Goal: Information Seeking & Learning: Find specific fact

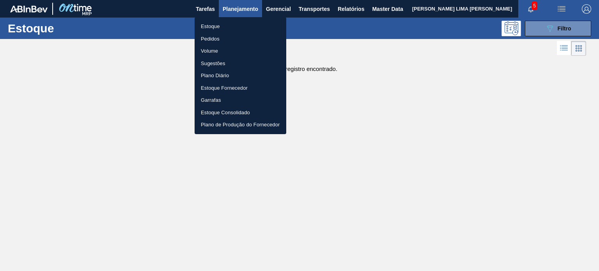
scroll to position [78, 0]
click at [556, 30] on div at bounding box center [299, 135] width 599 height 271
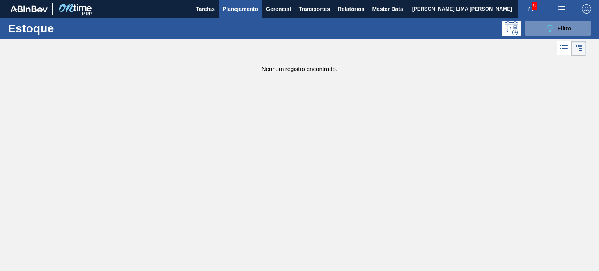
click at [551, 39] on div "Estoque Pedidos Volume Sugestões Plano Diário Estoque Fornecedor Garrafas Estoq…" at bounding box center [299, 135] width 599 height 271
click at [548, 32] on icon "089F7B8B-B2A5-4AFE-B5C0-19BA573D28AC" at bounding box center [549, 28] width 9 height 9
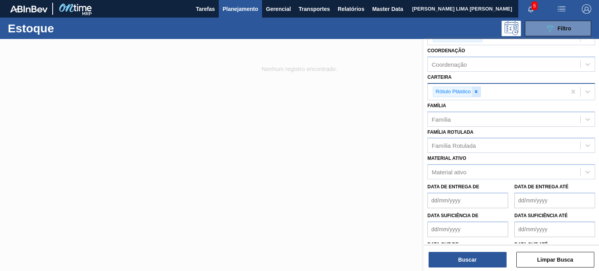
click at [478, 94] on div at bounding box center [476, 92] width 9 height 10
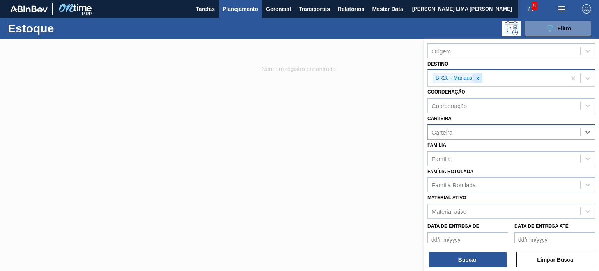
scroll to position [0, 0]
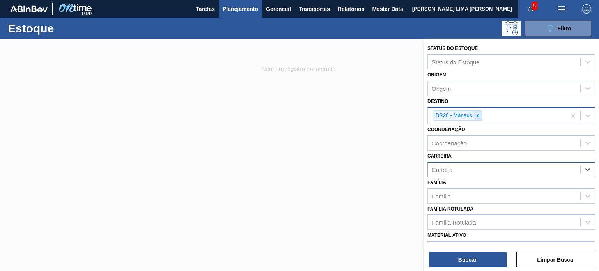
click at [475, 113] on icon at bounding box center [477, 115] width 5 height 5
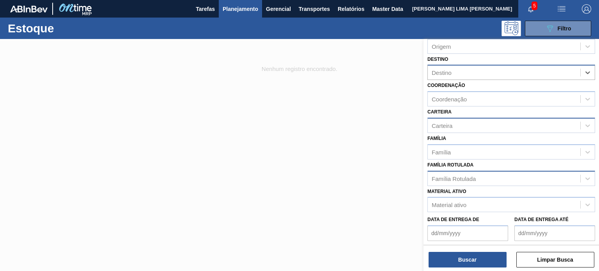
scroll to position [78, 0]
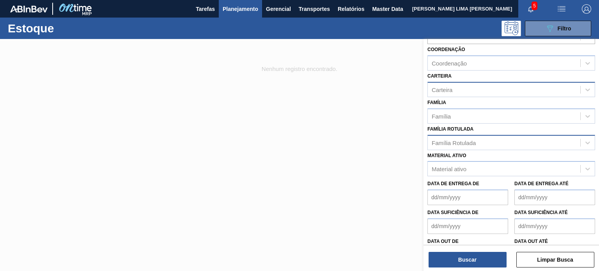
click at [465, 140] on div "Família Rotulada" at bounding box center [454, 142] width 44 height 7
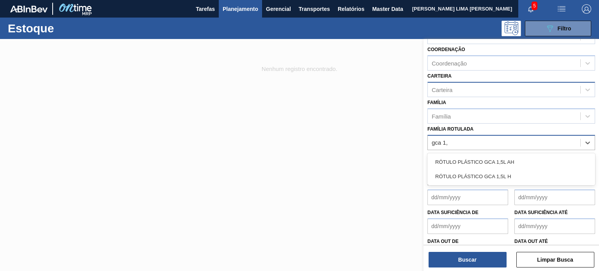
type Rotulada "gca 1,5"
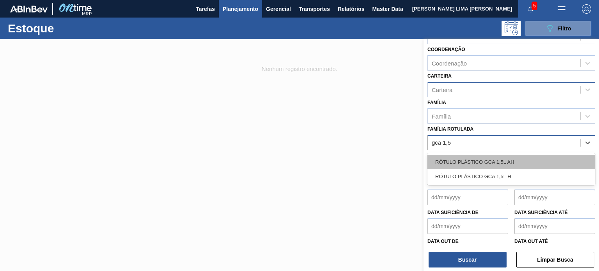
click at [469, 155] on div "RÓTULO PLÁSTICO GCA 1,5L AH" at bounding box center [512, 162] width 168 height 14
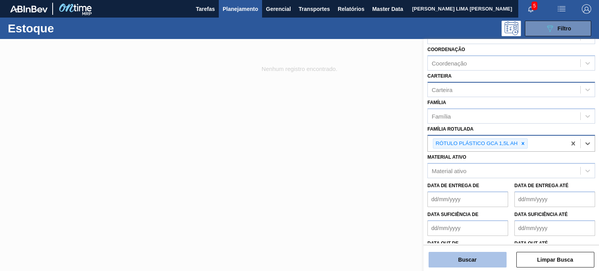
click at [471, 255] on button "Buscar" at bounding box center [468, 260] width 78 height 16
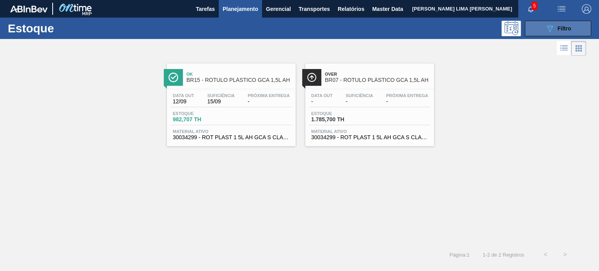
click at [556, 29] on div "089F7B8B-B2A5-4AFE-B5C0-19BA573D28AC Filtro" at bounding box center [558, 28] width 26 height 9
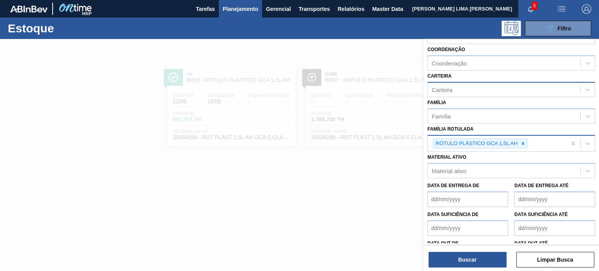
click at [524, 143] on icon at bounding box center [522, 143] width 5 height 5
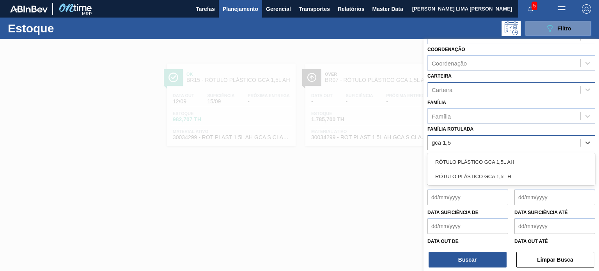
type Rotulada "gca 1,5l"
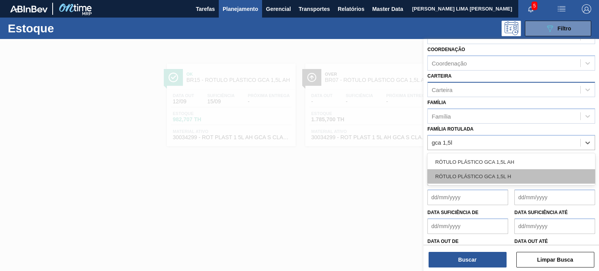
click at [515, 175] on div "RÓTULO PLÁSTICO GCA 1,5L H" at bounding box center [512, 176] width 168 height 14
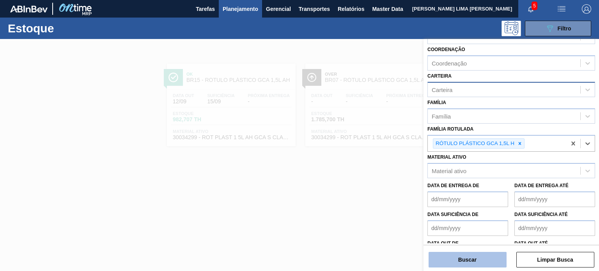
click at [480, 258] on button "Buscar" at bounding box center [468, 260] width 78 height 16
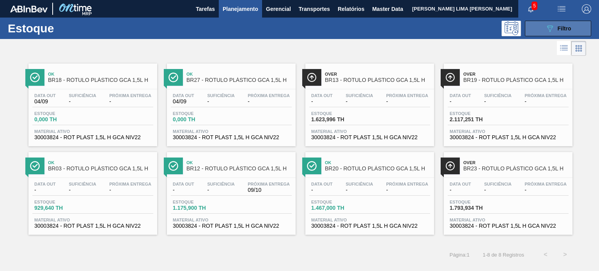
click at [548, 25] on icon "089F7B8B-B2A5-4AFE-B5C0-19BA573D28AC" at bounding box center [549, 28] width 9 height 9
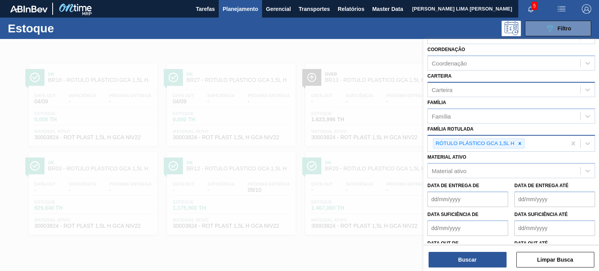
click at [521, 146] on div at bounding box center [520, 144] width 9 height 10
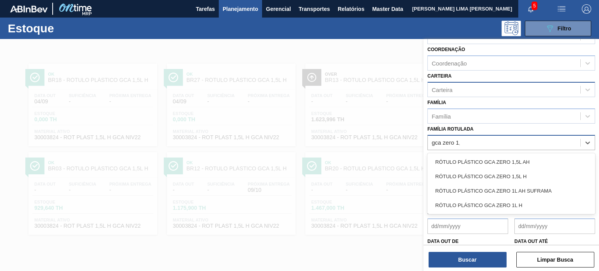
type Rotulada "gca zero 1,5"
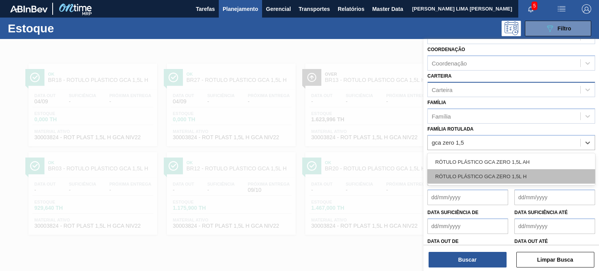
click at [522, 176] on div "RÓTULO PLÁSTICO GCA ZERO 1,5L H" at bounding box center [512, 176] width 168 height 14
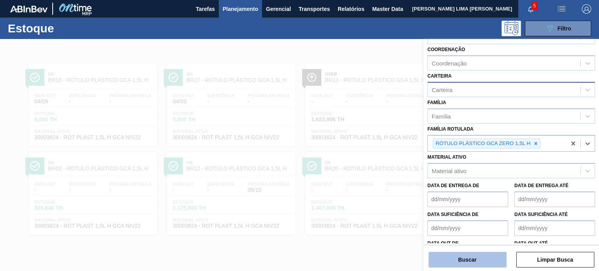
click at [485, 256] on button "Buscar" at bounding box center [468, 260] width 78 height 16
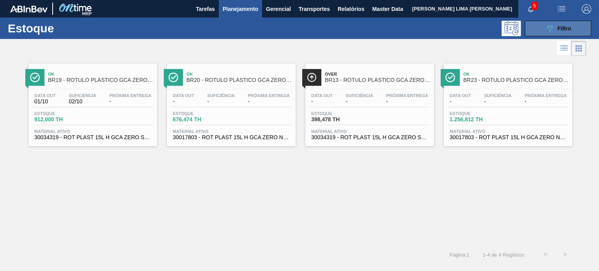
click at [535, 34] on button "089F7B8B-B2A5-4AFE-B5C0-19BA573D28AC Filtro" at bounding box center [558, 29] width 66 height 16
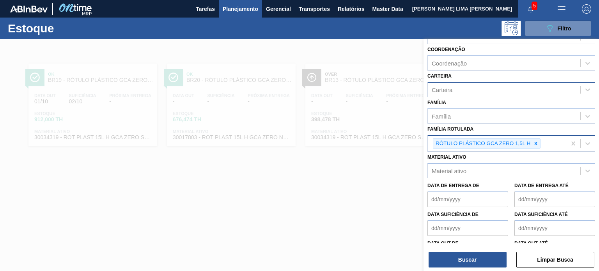
click at [538, 140] on div at bounding box center [536, 144] width 9 height 10
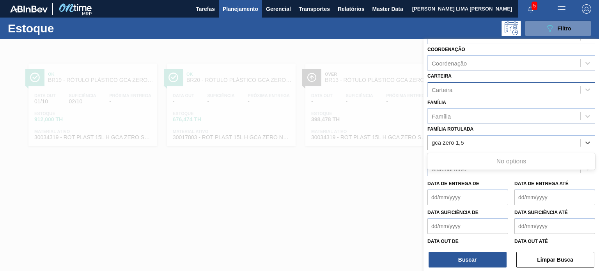
type Rotulada "gca zero 1,5"
click at [534, 161] on div "RÓTULO PLÁSTICO GCA ZERO 1,5L AH" at bounding box center [512, 162] width 168 height 14
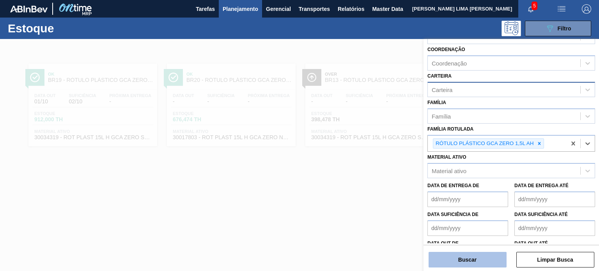
click at [483, 262] on button "Buscar" at bounding box center [468, 260] width 78 height 16
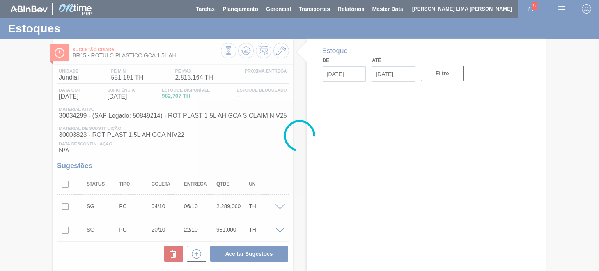
click at [234, 53] on div at bounding box center [299, 135] width 599 height 271
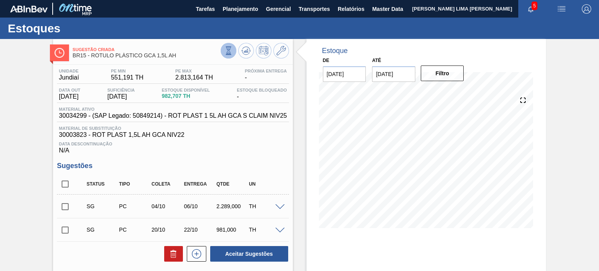
click at [229, 53] on icon at bounding box center [228, 50] width 9 height 9
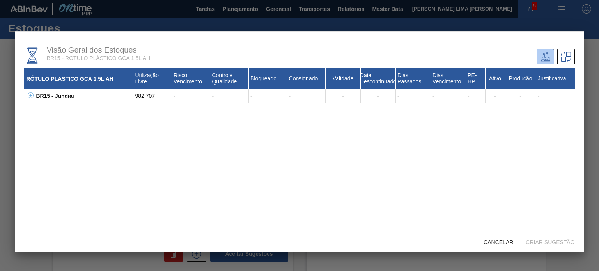
click at [34, 97] on div "BR15 - Jundiaí 982,707 - - - - - - - - - - - -" at bounding box center [304, 96] width 541 height 14
click at [31, 97] on icon at bounding box center [31, 95] width 6 height 6
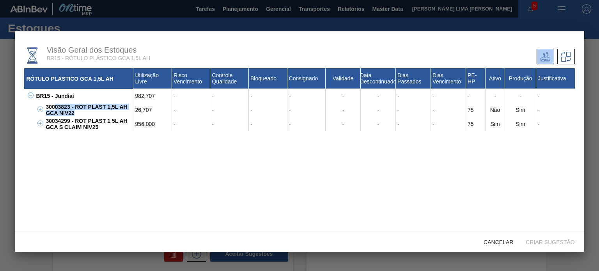
drag, startPoint x: 86, startPoint y: 115, endPoint x: 54, endPoint y: 109, distance: 32.5
click at [54, 109] on div "30003823 - ROT PLAST 1,5L AH GCA NIV22" at bounding box center [89, 110] width 90 height 14
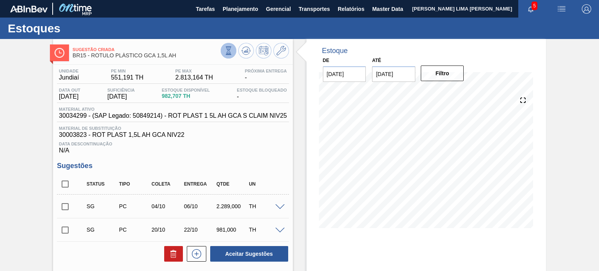
click at [226, 52] on icon at bounding box center [228, 50] width 9 height 9
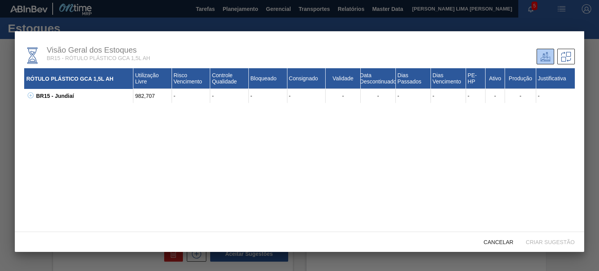
click at [30, 98] on icon at bounding box center [31, 95] width 6 height 6
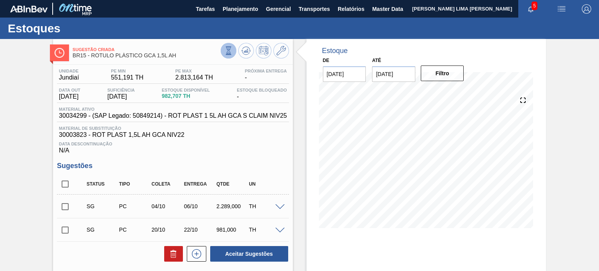
click at [227, 51] on icon at bounding box center [228, 50] width 9 height 9
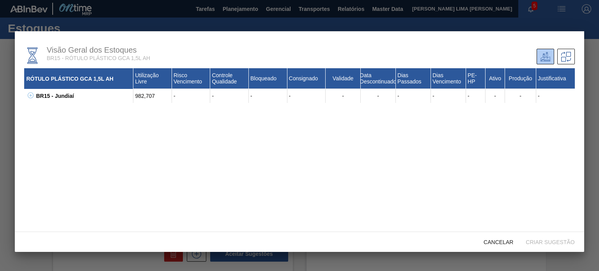
click at [33, 96] on icon at bounding box center [31, 95] width 6 height 6
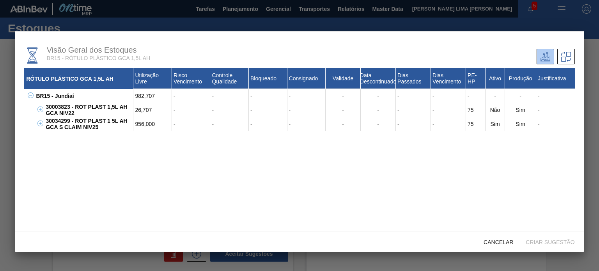
click at [60, 107] on div "30003823 - ROT PLAST 1,5L AH GCA NIV22" at bounding box center [89, 110] width 90 height 14
copy div "30003823"
click at [59, 122] on div "30034299 - ROT PLAST 1 5L AH GCA S CLAIM NIV25" at bounding box center [89, 124] width 90 height 14
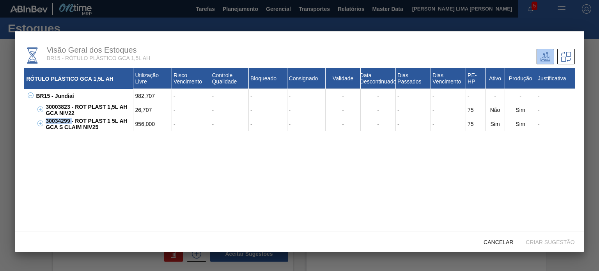
copy div "30034299"
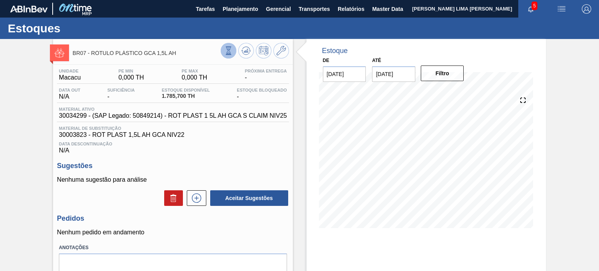
click at [224, 50] on icon at bounding box center [228, 50] width 9 height 9
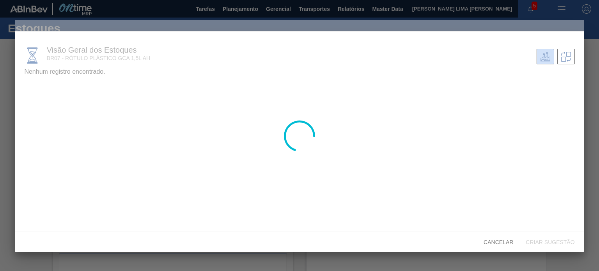
click at [39, 92] on div at bounding box center [299, 136] width 569 height 232
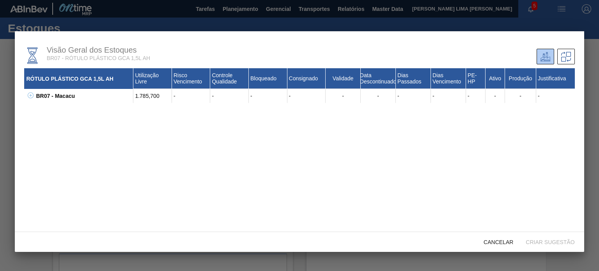
click at [38, 98] on div "BR07 - Macacu" at bounding box center [83, 96] width 99 height 14
click at [32, 95] on icon at bounding box center [31, 95] width 6 height 6
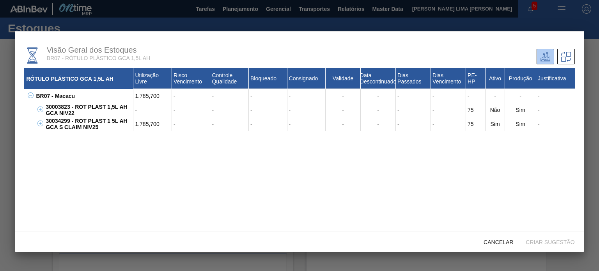
click at [99, 130] on div "30034299 - ROT PLAST 1 5L AH GCA S CLAIM NIV25" at bounding box center [89, 124] width 90 height 14
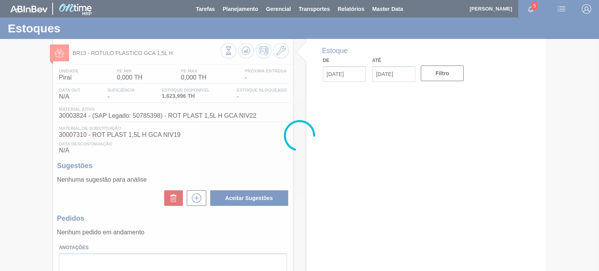
click at [227, 51] on div at bounding box center [299, 135] width 599 height 271
click at [229, 48] on div at bounding box center [299, 135] width 599 height 271
click at [229, 50] on div at bounding box center [299, 135] width 599 height 271
click at [227, 52] on div at bounding box center [299, 135] width 599 height 271
click at [226, 54] on icon at bounding box center [228, 50] width 4 height 7
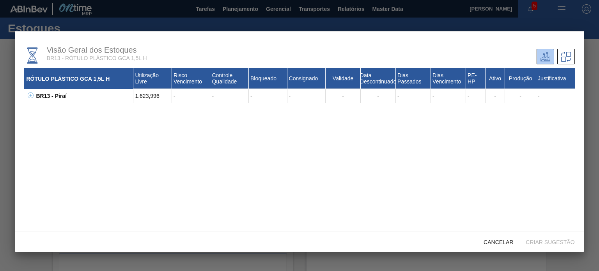
drag, startPoint x: 23, startPoint y: 98, endPoint x: 28, endPoint y: 98, distance: 4.7
click at [24, 98] on div "Visão Geral dos Estoques BR13 - RÓTULO PLÁSTICO GCA 1,5L H RÓTULO PLÁSTICO GCA …" at bounding box center [299, 131] width 569 height 201
click at [30, 97] on icon at bounding box center [31, 95] width 6 height 6
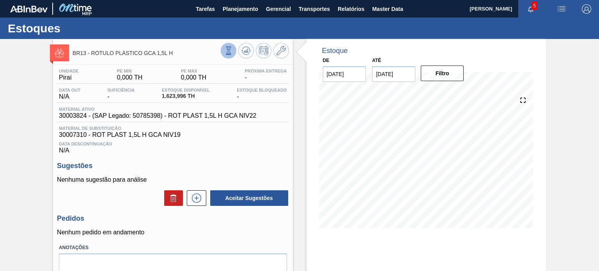
click at [225, 54] on icon at bounding box center [228, 50] width 9 height 9
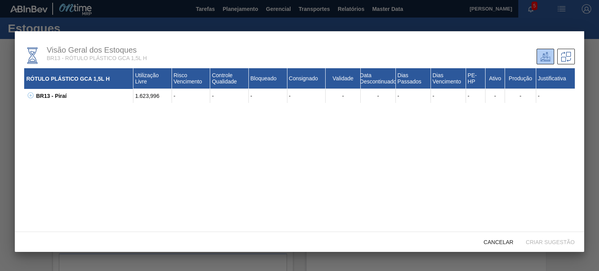
drag, startPoint x: 22, startPoint y: 96, endPoint x: 32, endPoint y: 95, distance: 9.8
click at [23, 96] on div "Visão Geral dos Estoques BR13 - RÓTULO PLÁSTICO GCA 1,5L H RÓTULO PLÁSTICO GCA …" at bounding box center [299, 131] width 569 height 201
click at [32, 95] on icon at bounding box center [31, 95] width 6 height 6
click at [55, 109] on div "30003824 - ROT PLAST 1,5L H GCA NIV22" at bounding box center [89, 110] width 90 height 14
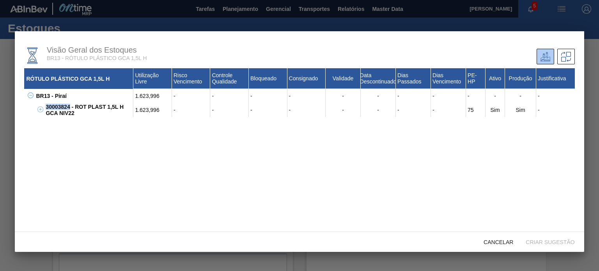
copy div "30003824"
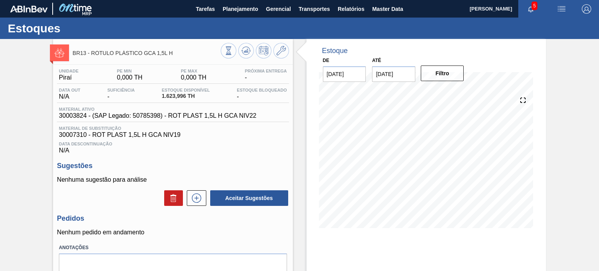
click at [78, 115] on span "30003824 - (SAP Legado: 50785398) - ROT PLAST 1,5L H GCA NIV22" at bounding box center [157, 115] width 197 height 7
click at [229, 48] on icon at bounding box center [228, 50] width 9 height 9
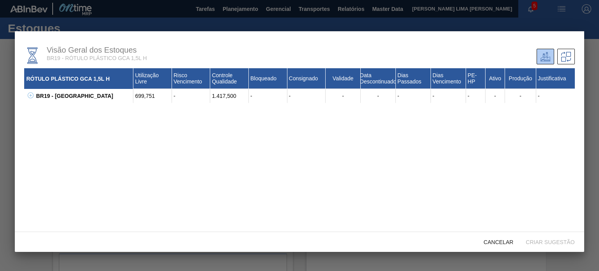
click at [29, 95] on icon at bounding box center [31, 95] width 6 height 6
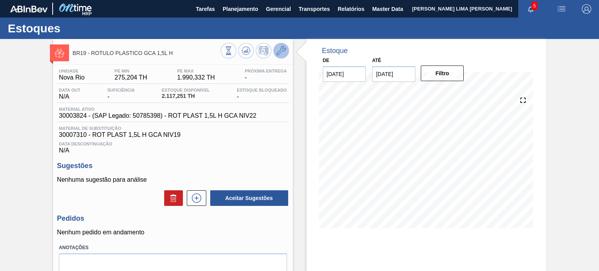
click at [282, 58] on div at bounding box center [255, 52] width 68 height 18
click at [286, 53] on button at bounding box center [282, 51] width 16 height 16
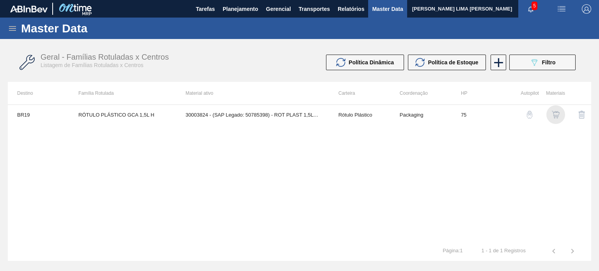
click at [554, 113] on img "button" at bounding box center [556, 115] width 8 height 8
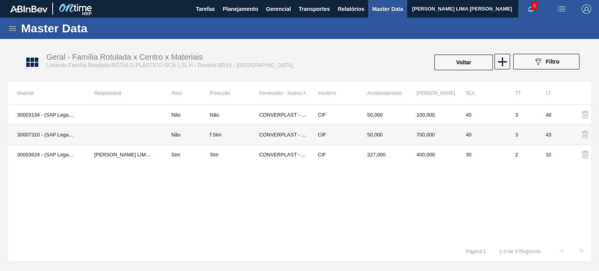
click at [306, 136] on td "CONVERPLAST - GUARULHOS (SP)" at bounding box center [284, 135] width 50 height 20
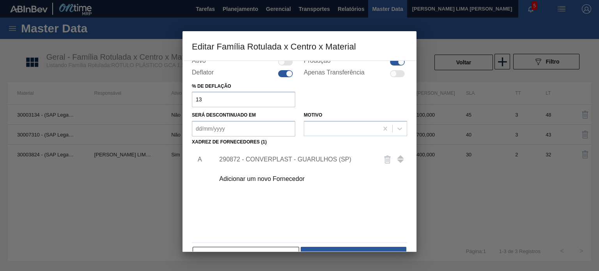
scroll to position [80, 0]
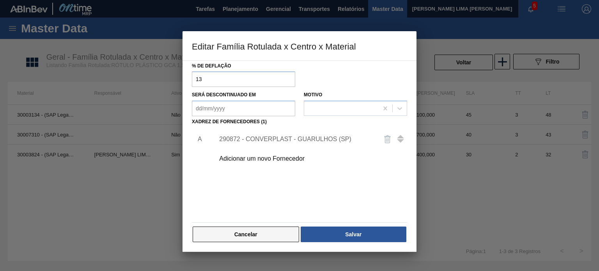
click at [276, 231] on button "Cancelar" at bounding box center [246, 235] width 107 height 16
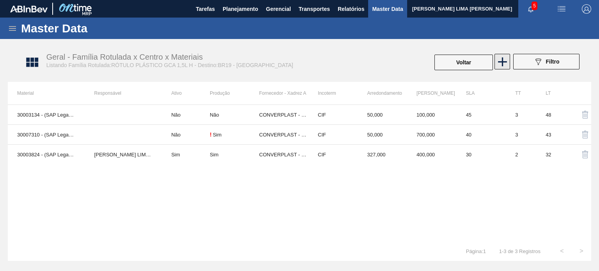
click at [501, 63] on icon at bounding box center [502, 61] width 15 height 15
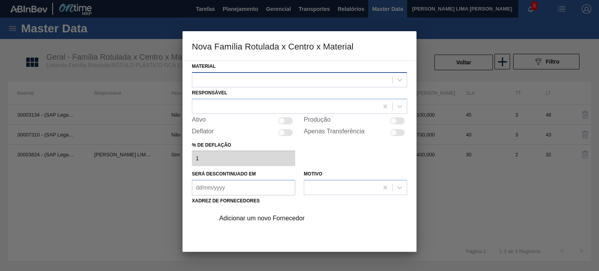
click at [300, 82] on div at bounding box center [292, 79] width 200 height 11
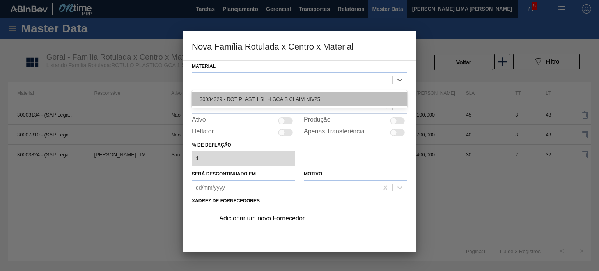
click at [307, 100] on div "30034329 - ROT PLAST 1 5L H GCA S CLAIM NIV25" at bounding box center [299, 99] width 215 height 14
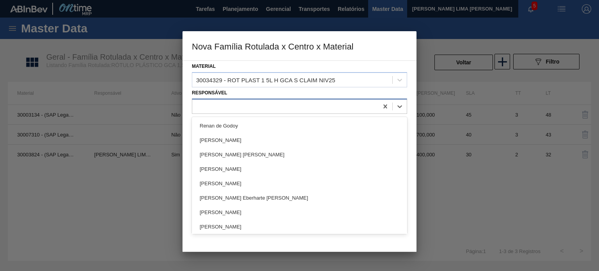
click at [298, 102] on div at bounding box center [285, 106] width 186 height 11
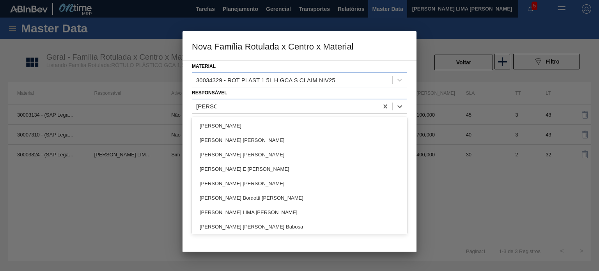
type input "matheus"
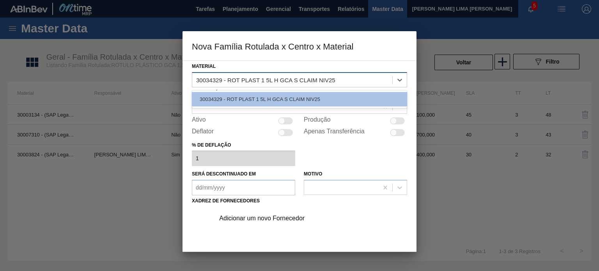
drag, startPoint x: 220, startPoint y: 80, endPoint x: 207, endPoint y: 79, distance: 12.9
click at [207, 79] on div "30034329 - ROT PLAST 1 5L H GCA S CLAIM NIV25" at bounding box center [265, 79] width 139 height 7
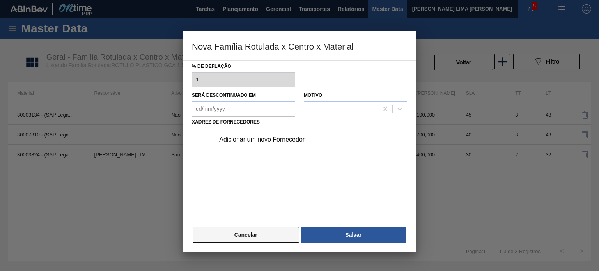
scroll to position [79, 0]
click at [281, 229] on button "Cancelar" at bounding box center [246, 235] width 107 height 16
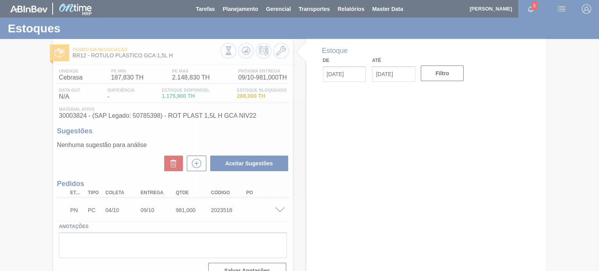
drag, startPoint x: 274, startPoint y: 207, endPoint x: 279, endPoint y: 208, distance: 4.8
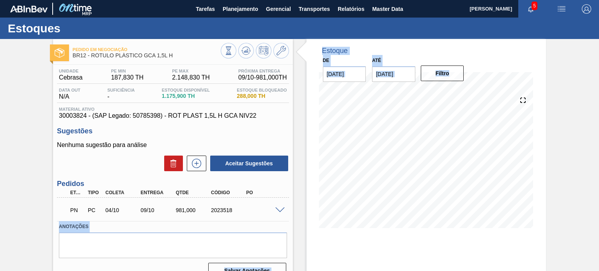
click at [283, 209] on span at bounding box center [279, 211] width 9 height 6
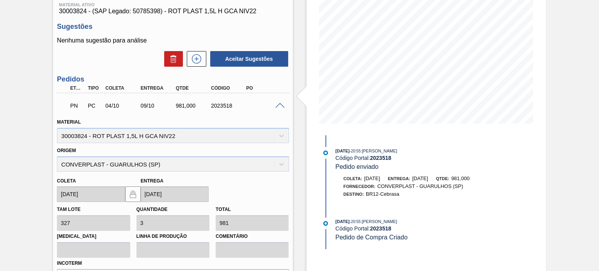
scroll to position [195, 0]
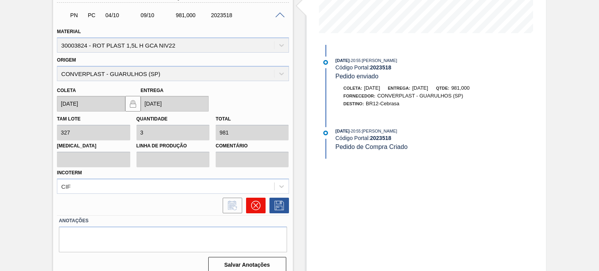
click at [258, 203] on icon at bounding box center [255, 205] width 9 height 9
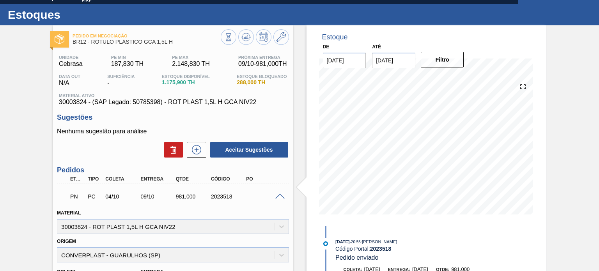
scroll to position [0, 0]
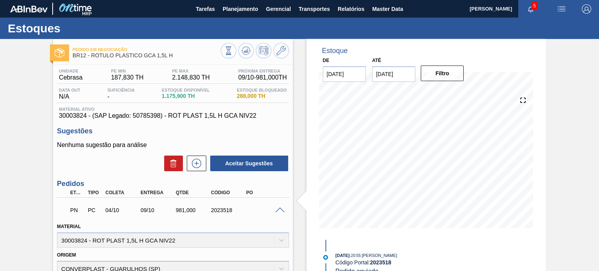
click at [282, 41] on div "Pedido em Negociação BR12 - RÓTULO PLÁSTICO GCA 1,5L H" at bounding box center [173, 49] width 240 height 21
click at [282, 49] on icon at bounding box center [281, 50] width 9 height 9
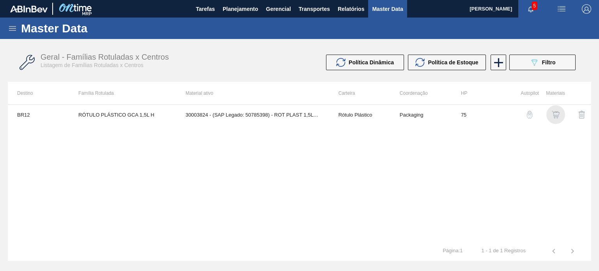
click at [557, 117] on img "button" at bounding box center [556, 115] width 8 height 8
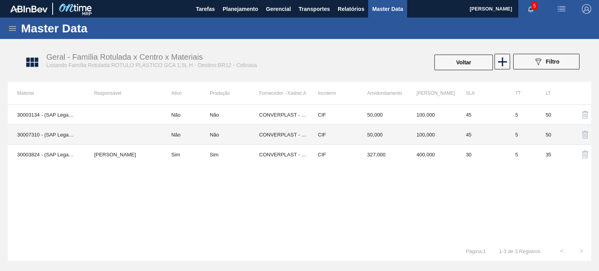
click at [399, 133] on td "50,000" at bounding box center [383, 135] width 50 height 20
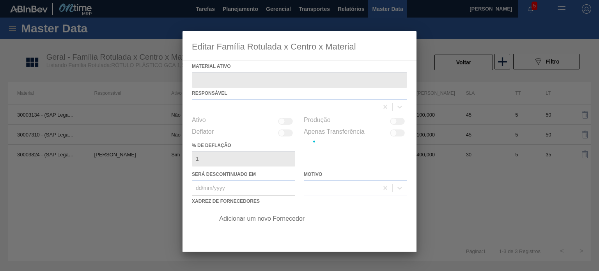
type ativo "30007310 - (SAP Legado: 50458686) - ROT PLAST 1,5L H GCA NIV19"
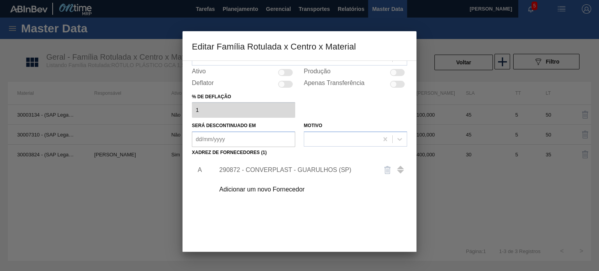
scroll to position [80, 0]
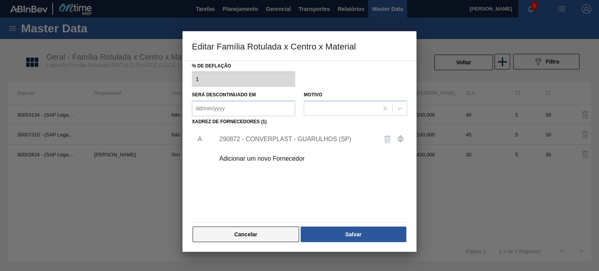
click at [259, 231] on button "Cancelar" at bounding box center [246, 235] width 107 height 16
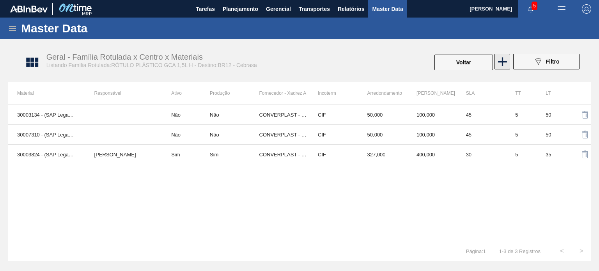
click at [506, 65] on icon at bounding box center [502, 61] width 15 height 15
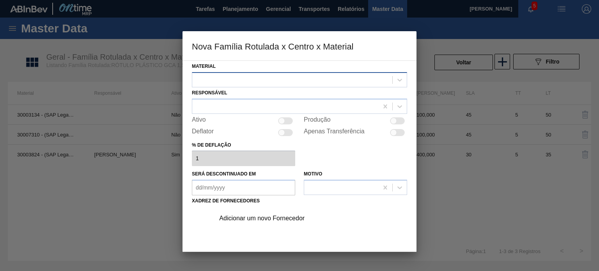
click at [303, 81] on div at bounding box center [292, 79] width 200 height 11
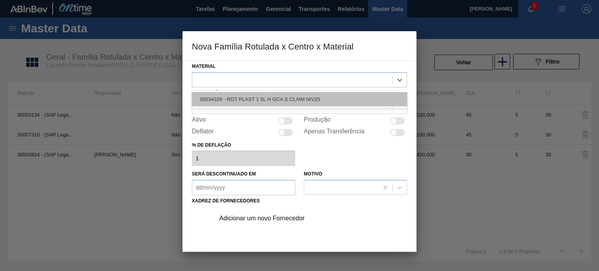
click at [302, 96] on div "30034329 - ROT PLAST 1 5L H GCA S CLAIM NIV25" at bounding box center [299, 99] width 215 height 14
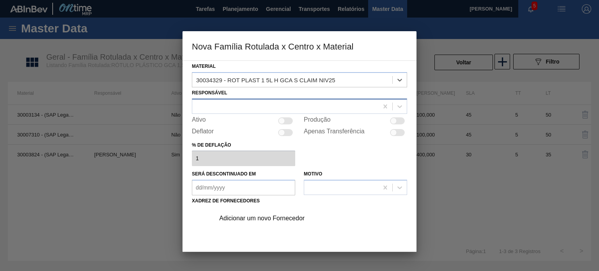
click at [264, 103] on div at bounding box center [285, 106] width 186 height 11
type input "[PERSON_NAME] FA"
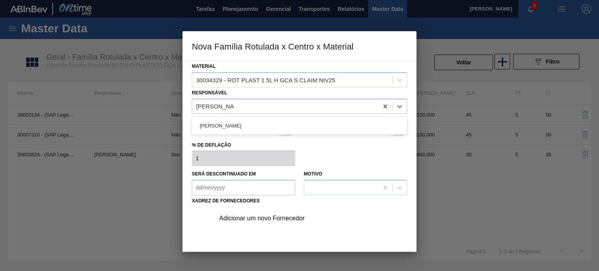
click at [247, 129] on div "[PERSON_NAME]" at bounding box center [299, 126] width 215 height 14
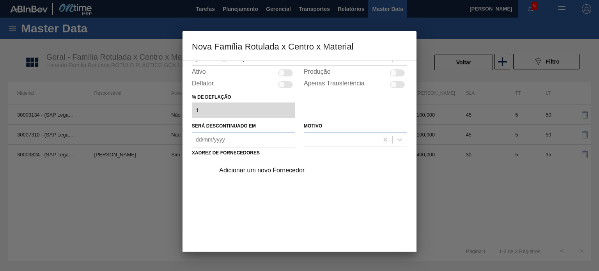
scroll to position [79, 0]
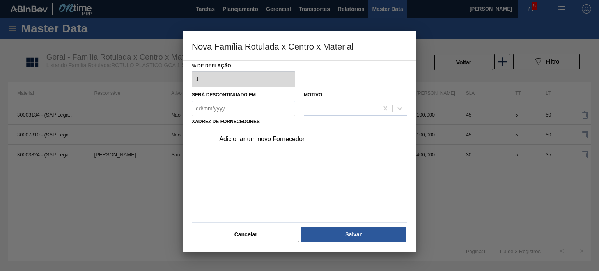
click at [274, 138] on div "Adicionar um novo Fornecedor" at bounding box center [295, 139] width 153 height 7
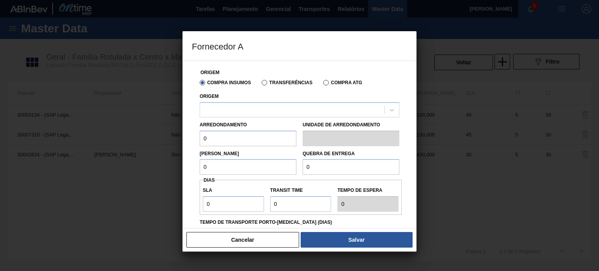
click at [257, 97] on div "Origem" at bounding box center [300, 104] width 200 height 27
click at [257, 104] on div at bounding box center [292, 109] width 185 height 11
click at [260, 108] on div at bounding box center [292, 109] width 185 height 11
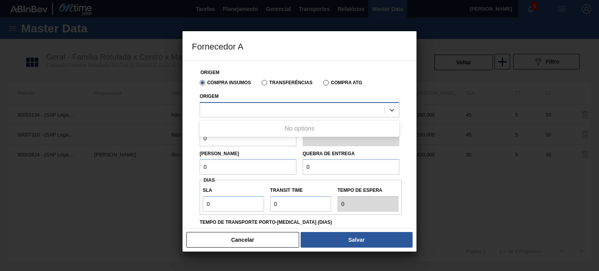
click at [260, 108] on div at bounding box center [292, 109] width 185 height 11
click at [261, 108] on div at bounding box center [292, 109] width 185 height 11
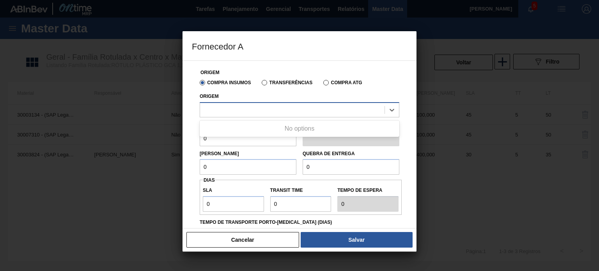
click at [261, 108] on div at bounding box center [292, 109] width 185 height 11
click at [250, 231] on div "Cancelar Salvar" at bounding box center [300, 239] width 234 height 23
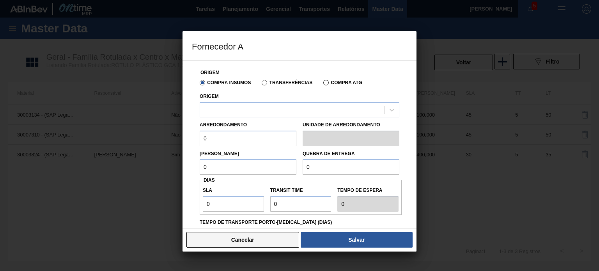
click at [250, 234] on button "Cancelar" at bounding box center [243, 240] width 113 height 16
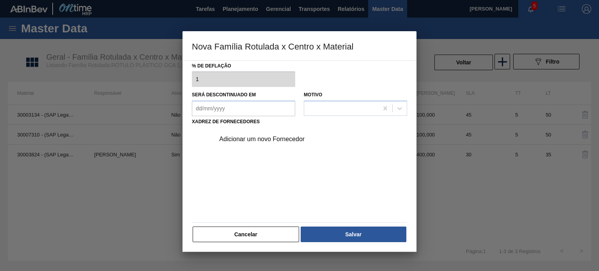
click at [253, 234] on button "Cancelar" at bounding box center [246, 235] width 107 height 16
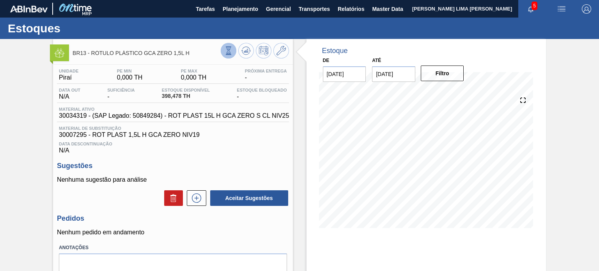
click at [223, 51] on button at bounding box center [229, 51] width 16 height 16
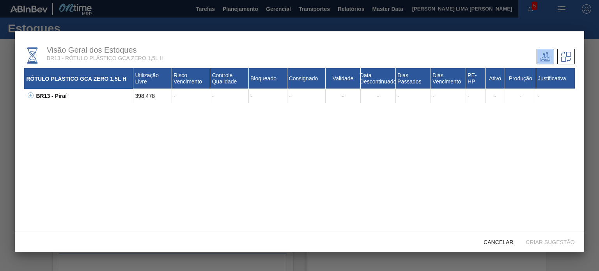
click at [30, 93] on icon at bounding box center [31, 95] width 6 height 6
click at [60, 109] on div "30017803 - ROT PLAST 15L H GCA ZERO NIV22" at bounding box center [89, 110] width 90 height 14
copy div "30017803"
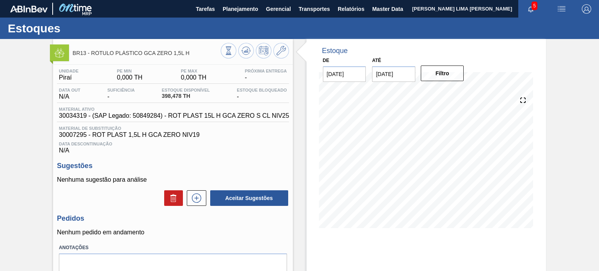
click at [78, 115] on span "30034319 - (SAP Legado: 50849284) - ROT PLAST 15L H GCA ZERO S CL NIV25" at bounding box center [174, 115] width 230 height 7
click at [78, 117] on span "30034319 - (SAP Legado: 50849284) - ROT PLAST 15L H GCA ZERO S CL NIV25" at bounding box center [174, 115] width 230 height 7
click at [72, 115] on span "30034319 - (SAP Legado: 50849284) - ROT PLAST 15L H GCA ZERO S CL NIV25" at bounding box center [174, 115] width 230 height 7
copy span "30034319"
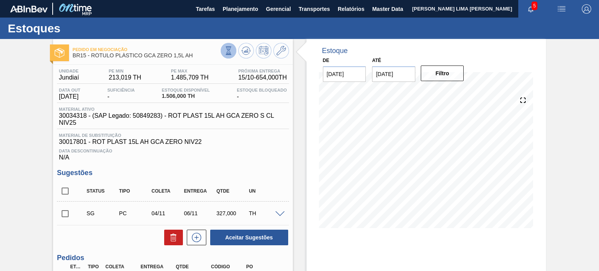
click at [226, 48] on icon at bounding box center [228, 50] width 9 height 9
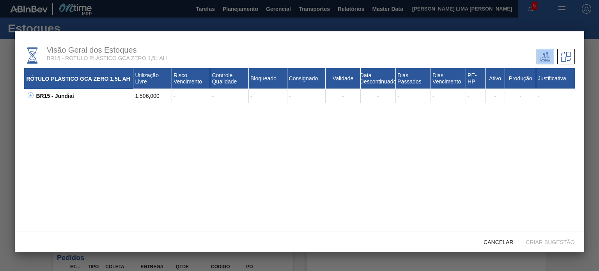
click at [31, 95] on icon at bounding box center [31, 95] width 6 height 6
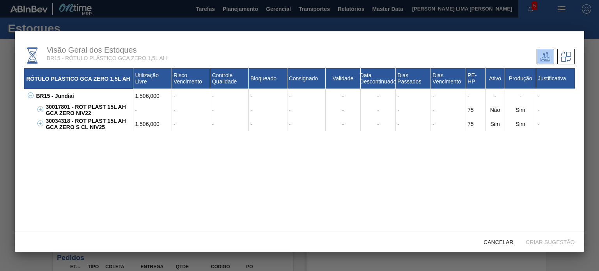
click at [60, 106] on div "30017801 - ROT PLAST 15L AH GCA ZERO NIV22" at bounding box center [89, 110] width 90 height 14
copy div "30017801"
click at [64, 121] on div "30034318 - ROT PLAST 15L AH GCA ZERO S CL NIV25" at bounding box center [89, 124] width 90 height 14
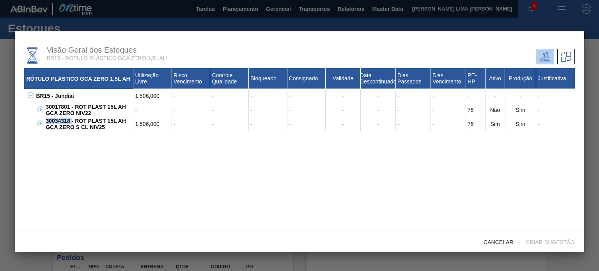
copy div "30034318"
